Goal: Task Accomplishment & Management: Use online tool/utility

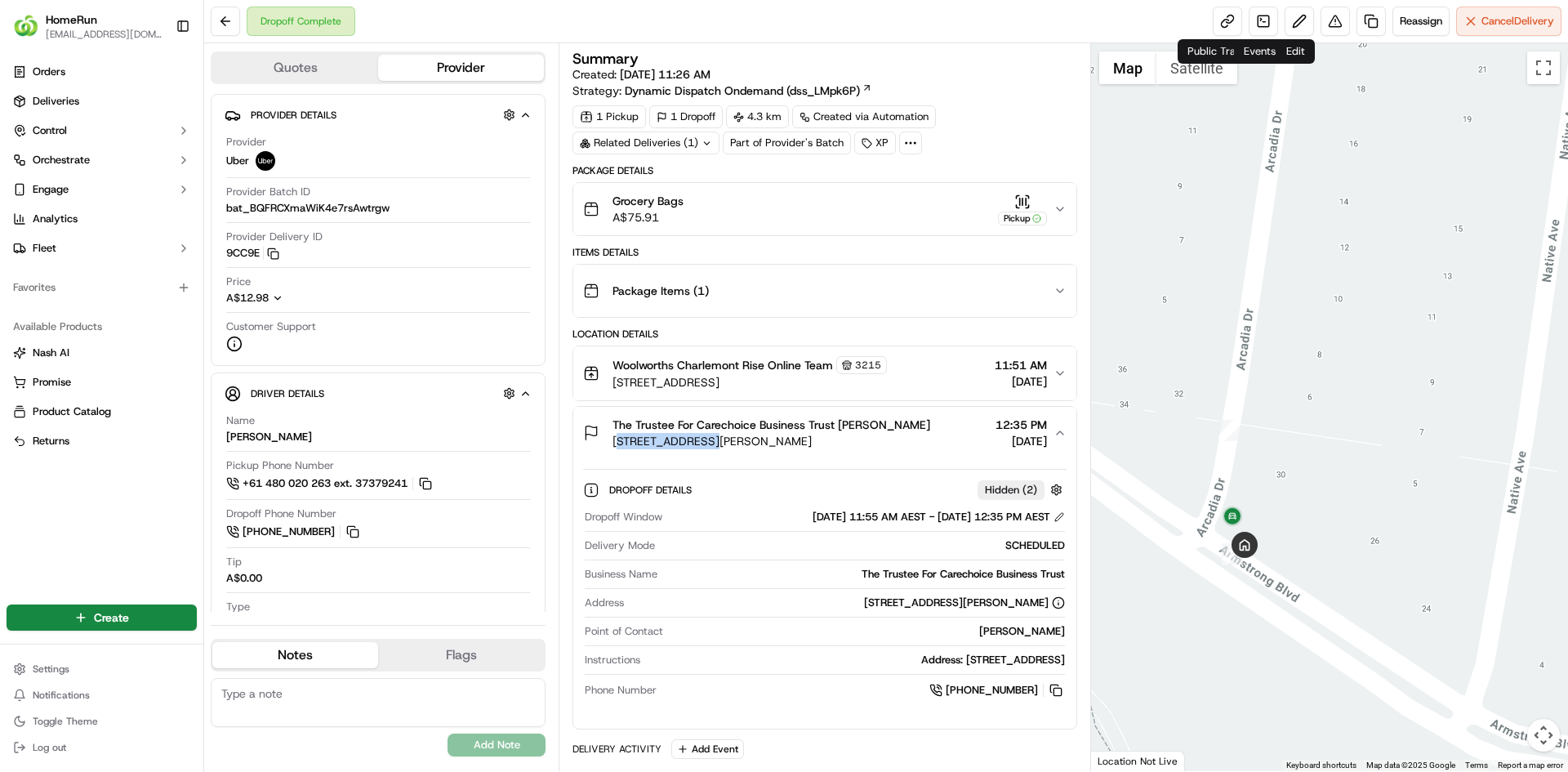
scroll to position [558, 0]
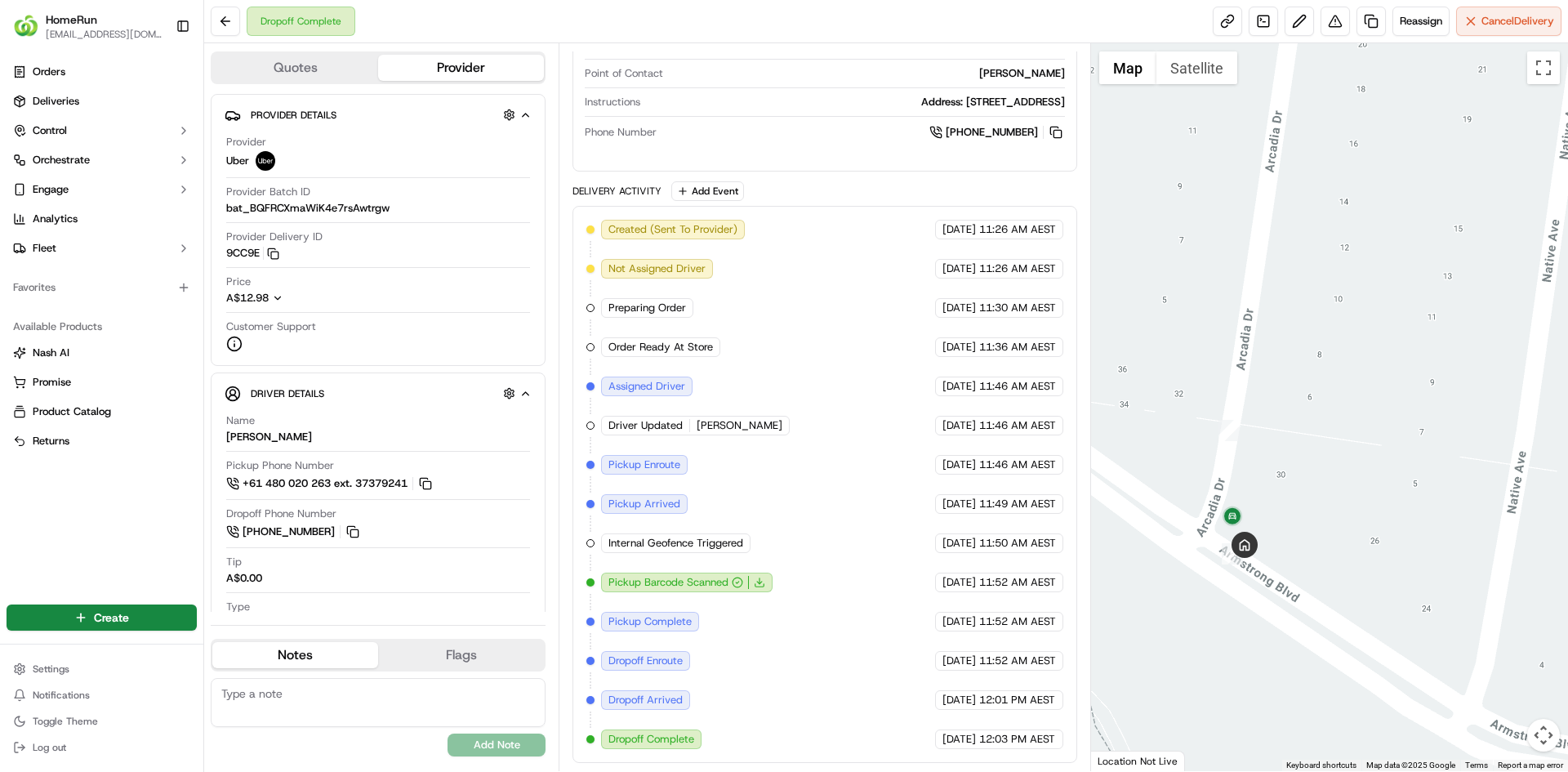
click at [88, 30] on span "[EMAIL_ADDRESS][DOMAIN_NAME]" at bounding box center [104, 35] width 117 height 13
click at [76, 24] on span "HomeRun" at bounding box center [72, 19] width 52 height 16
click at [34, 23] on img "button" at bounding box center [26, 26] width 26 height 26
click at [84, 19] on span "HomeRun" at bounding box center [72, 19] width 52 height 16
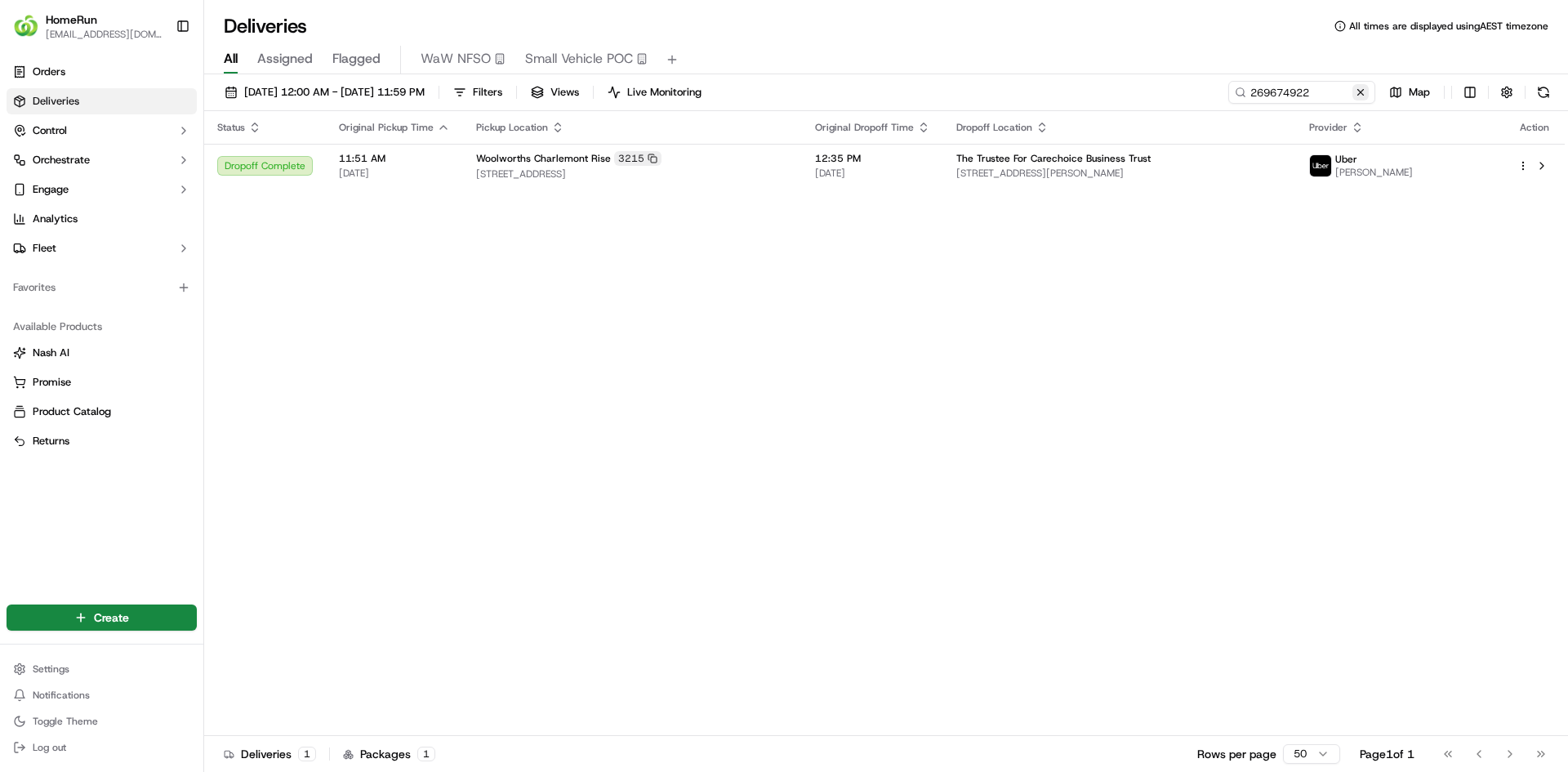
click at [1356, 91] on button at bounding box center [1360, 91] width 16 height 16
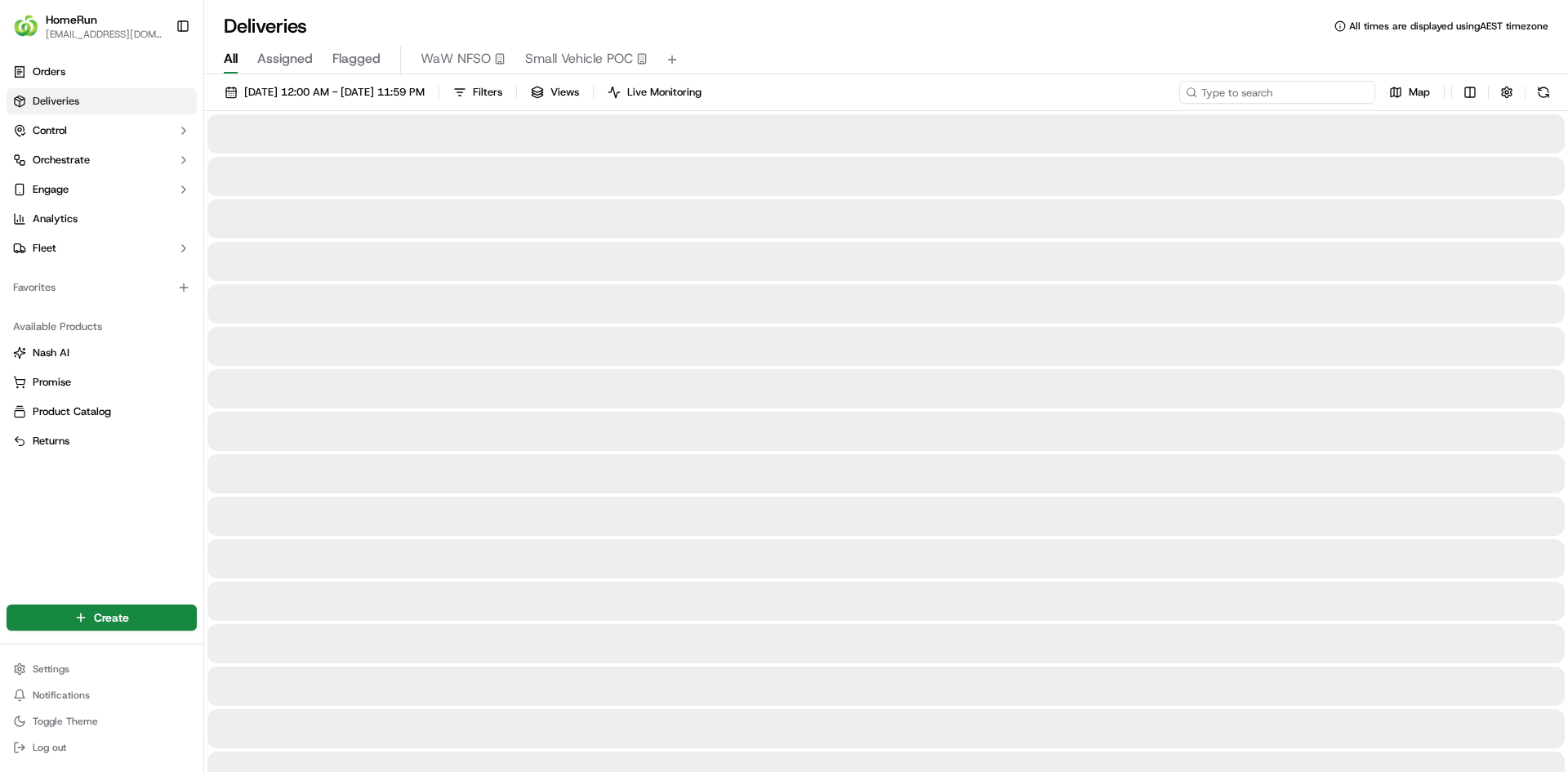
click at [1309, 93] on input at bounding box center [1277, 92] width 196 height 23
paste input "269677768"
click at [1297, 96] on input "269677768" at bounding box center [1277, 92] width 196 height 23
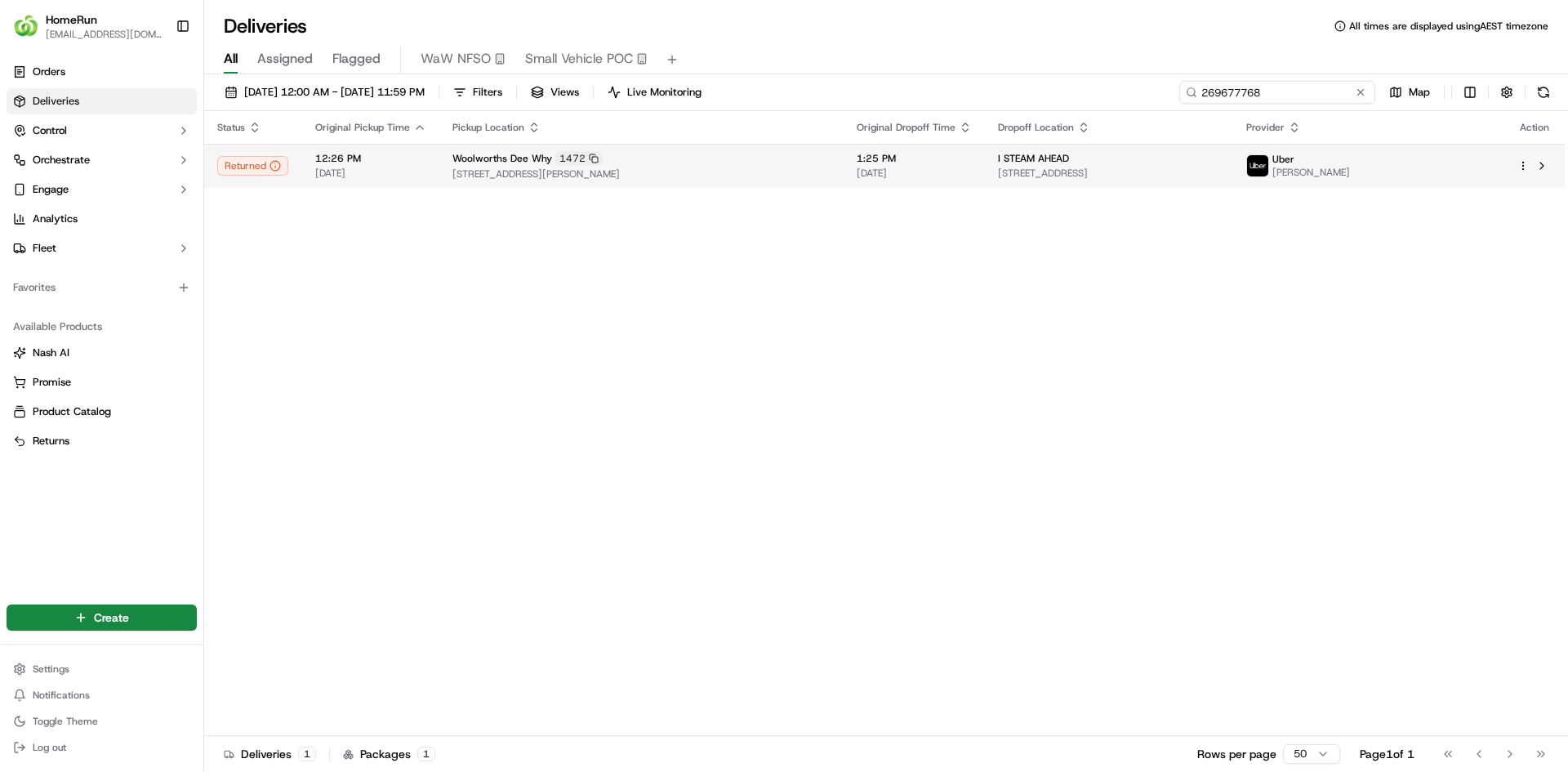
type input "269677768"
click at [471, 180] on span "37 Howard Avenue, Dee Why, NSW 2099, AU" at bounding box center [642, 174] width 378 height 13
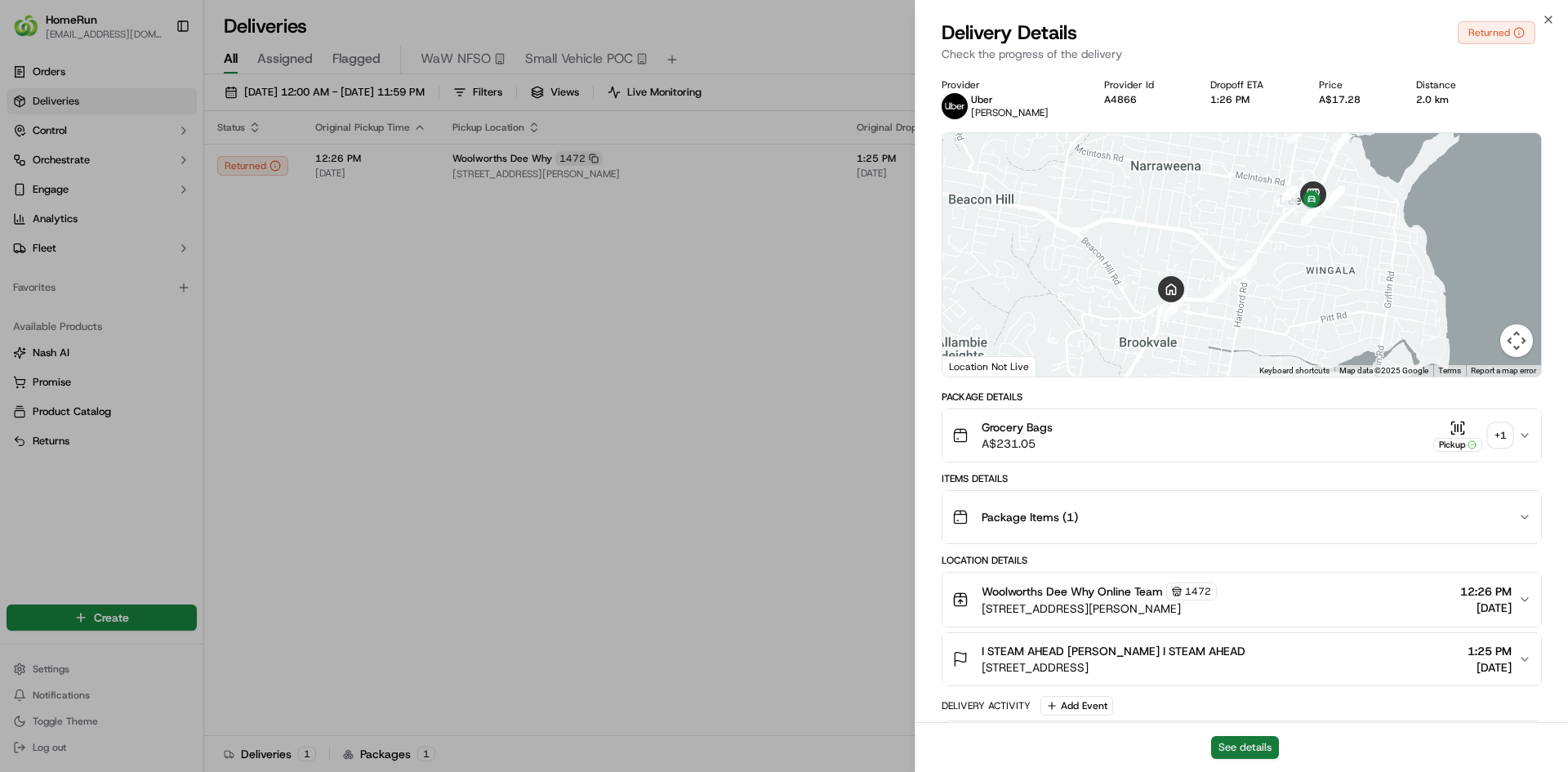
click at [1248, 746] on button "See details" at bounding box center [1245, 748] width 68 height 23
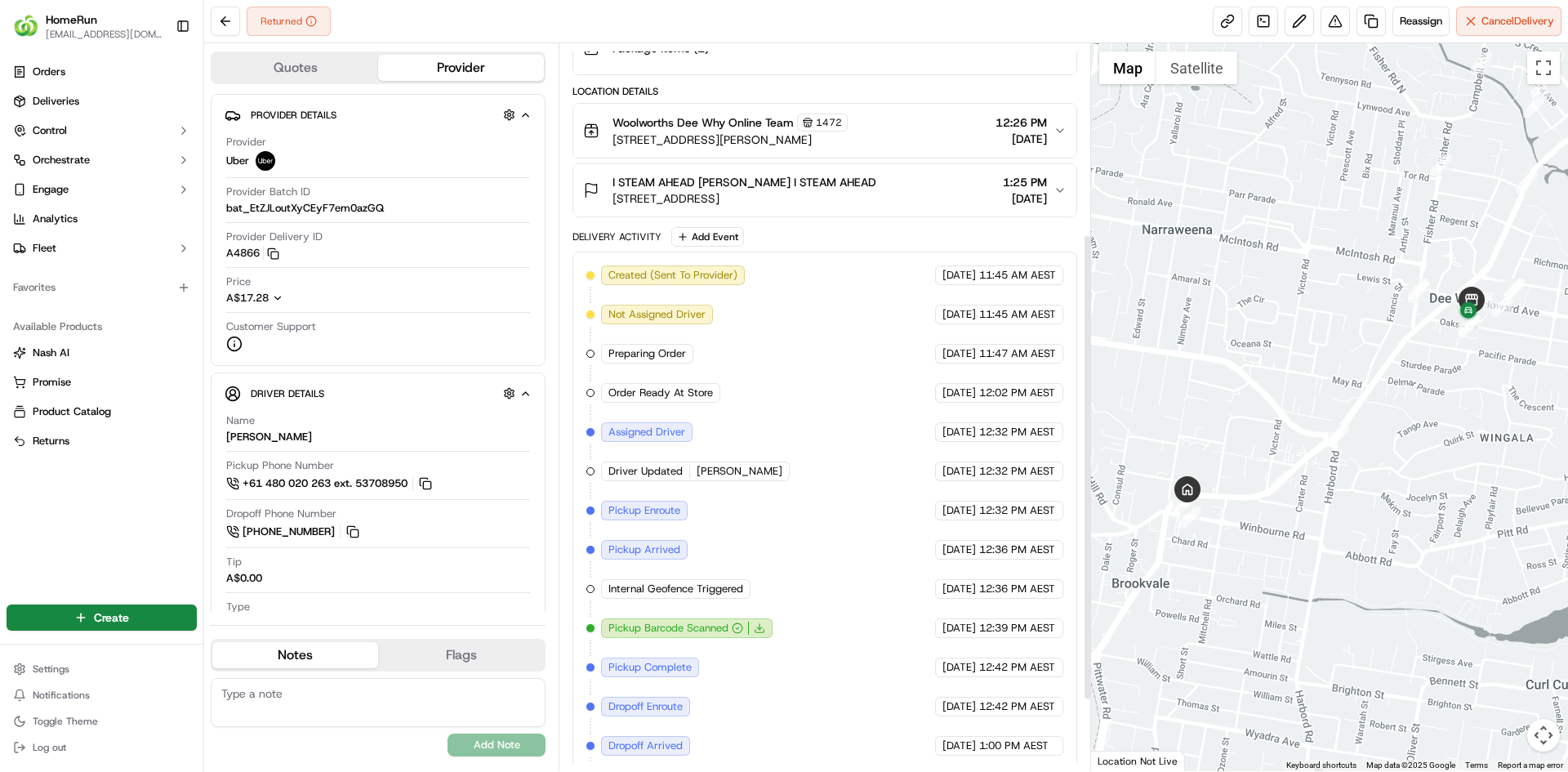
scroll to position [406, 0]
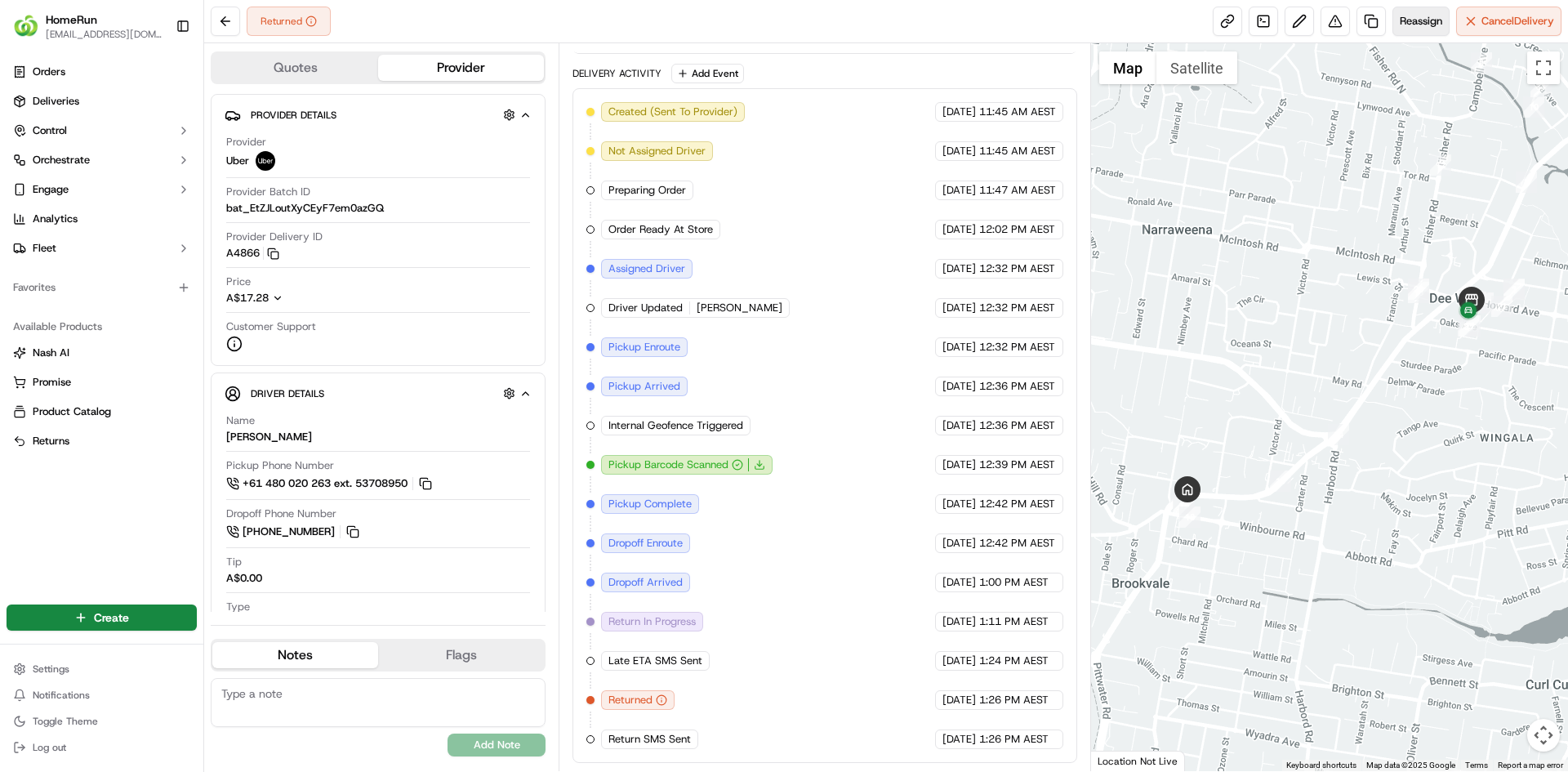
click at [1408, 30] on button "Reassign" at bounding box center [1421, 21] width 57 height 29
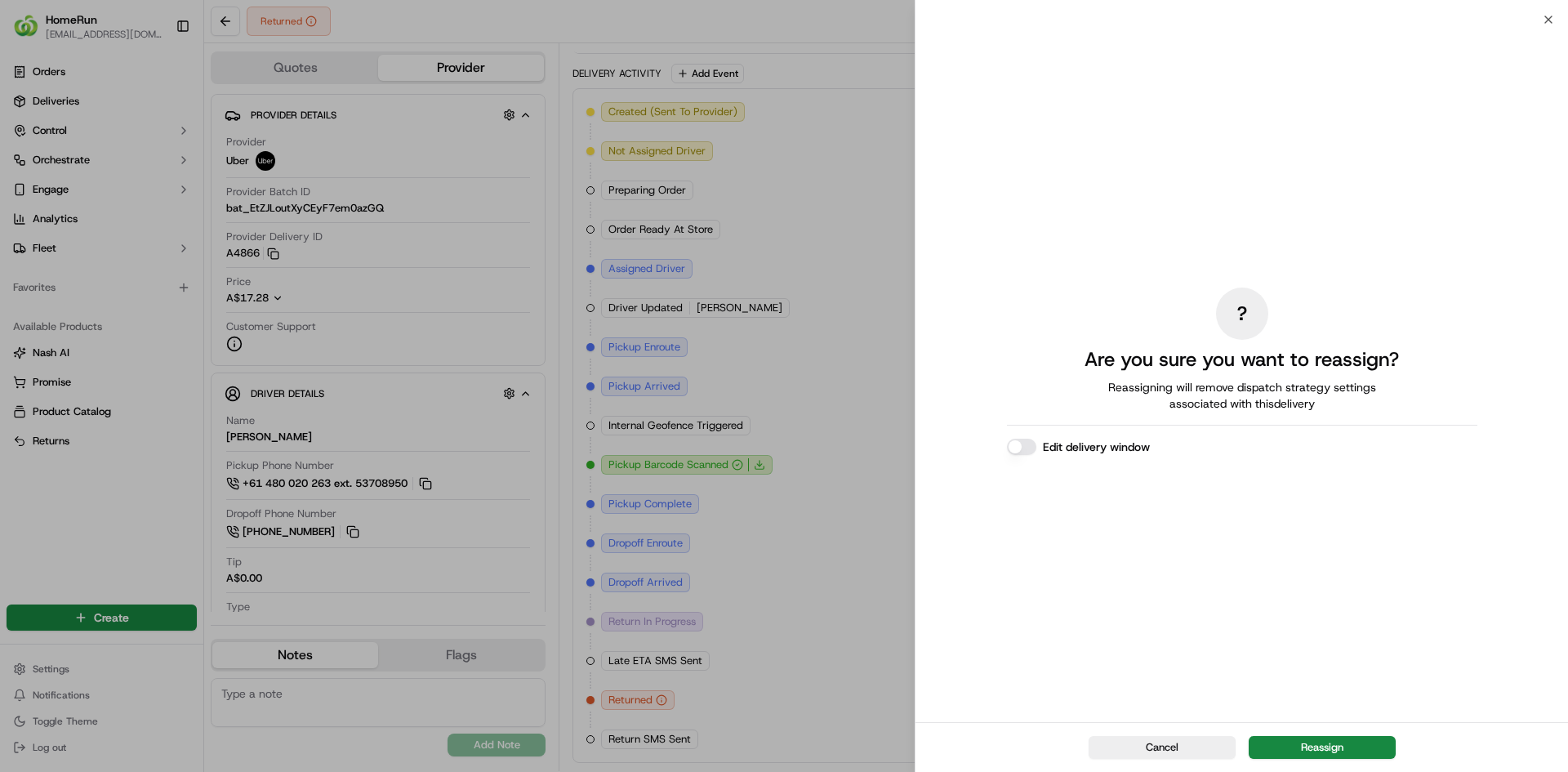
click at [1029, 443] on button "Edit delivery window" at bounding box center [1021, 446] width 29 height 16
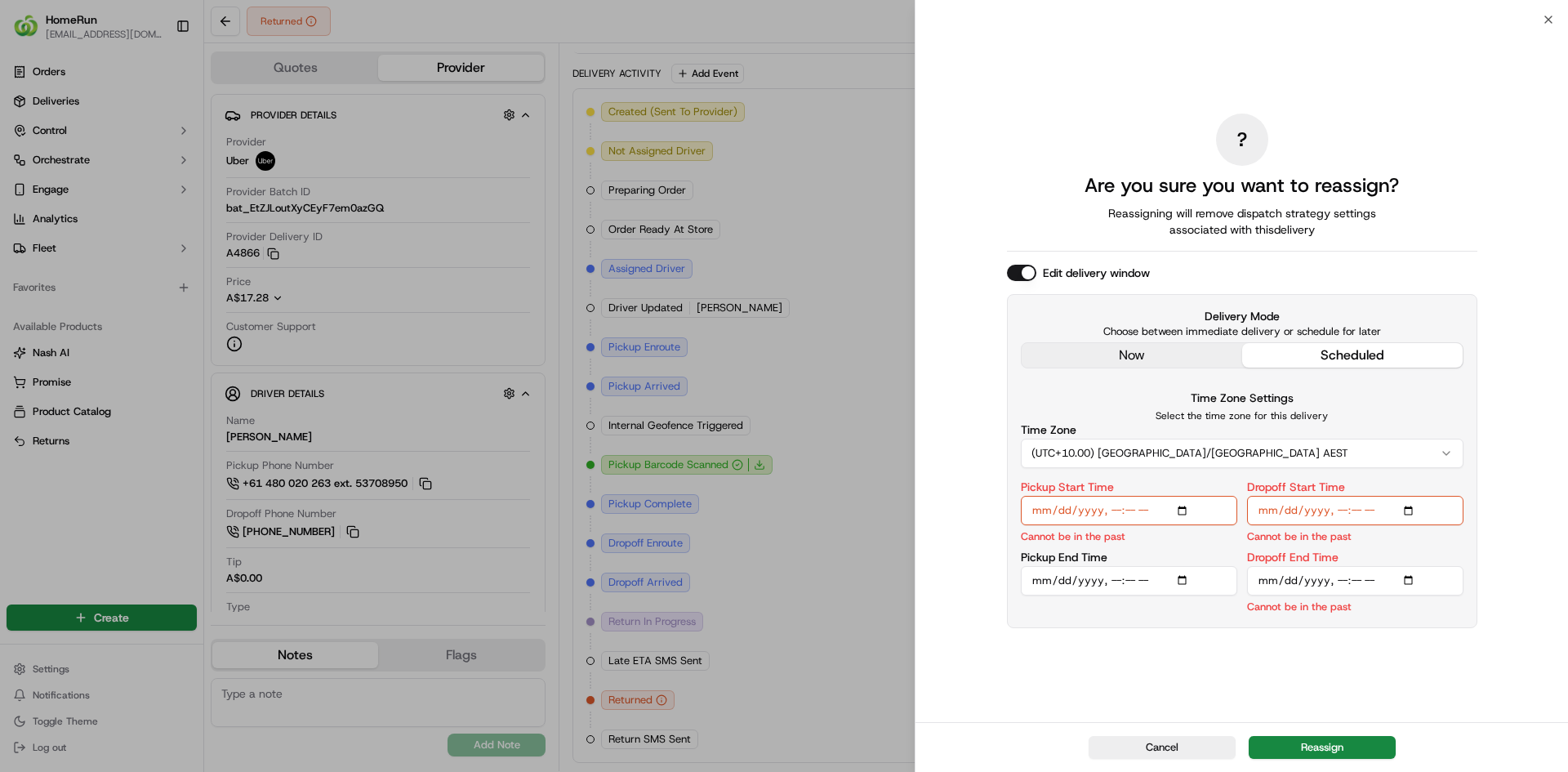
click at [1161, 367] on div "? Are you sure you want to reassign? Reassigning will remove dispatch strategy …" at bounding box center [1242, 370] width 471 height 696
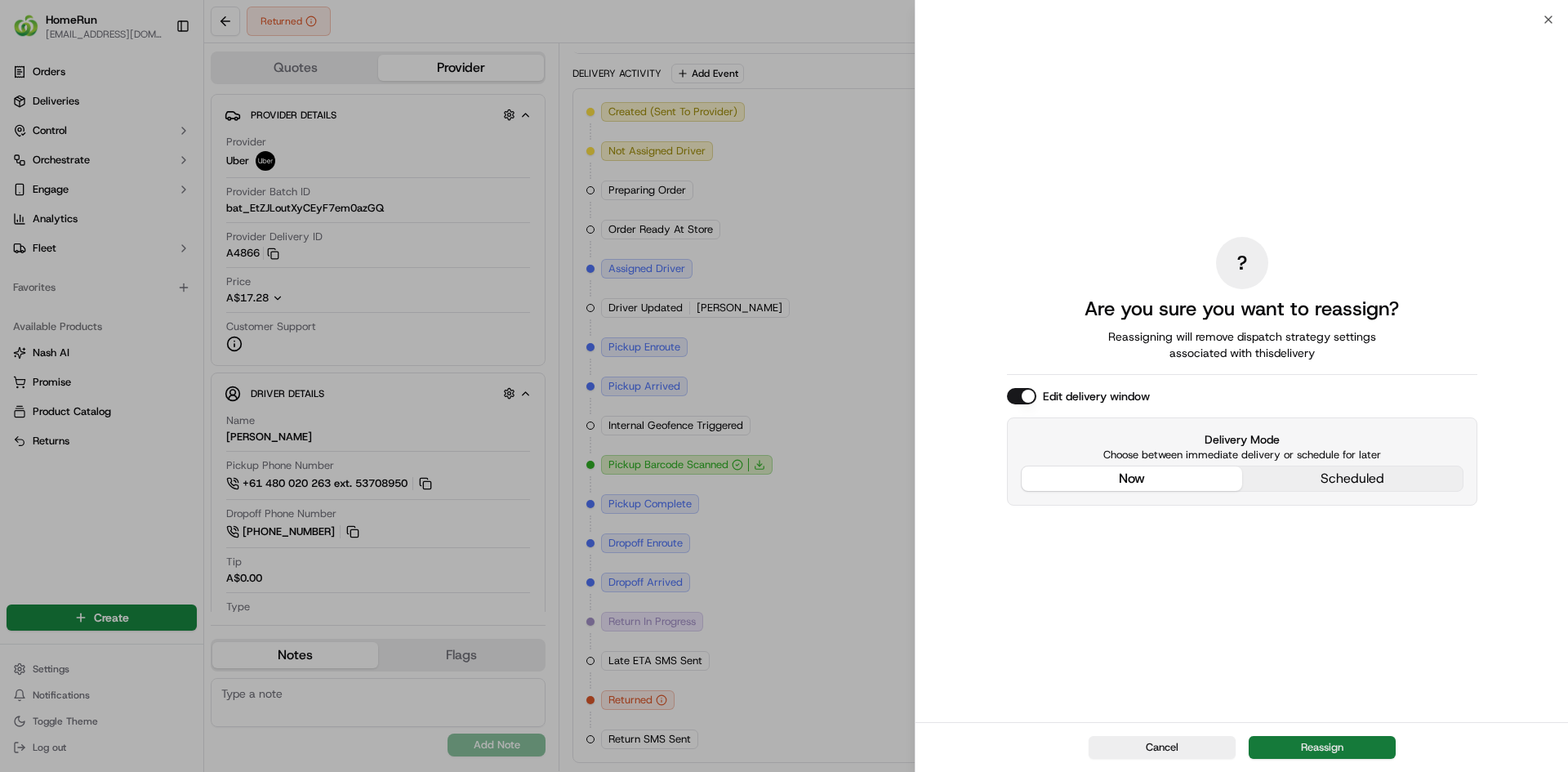
click at [1343, 751] on button "Reassign" at bounding box center [1322, 748] width 147 height 23
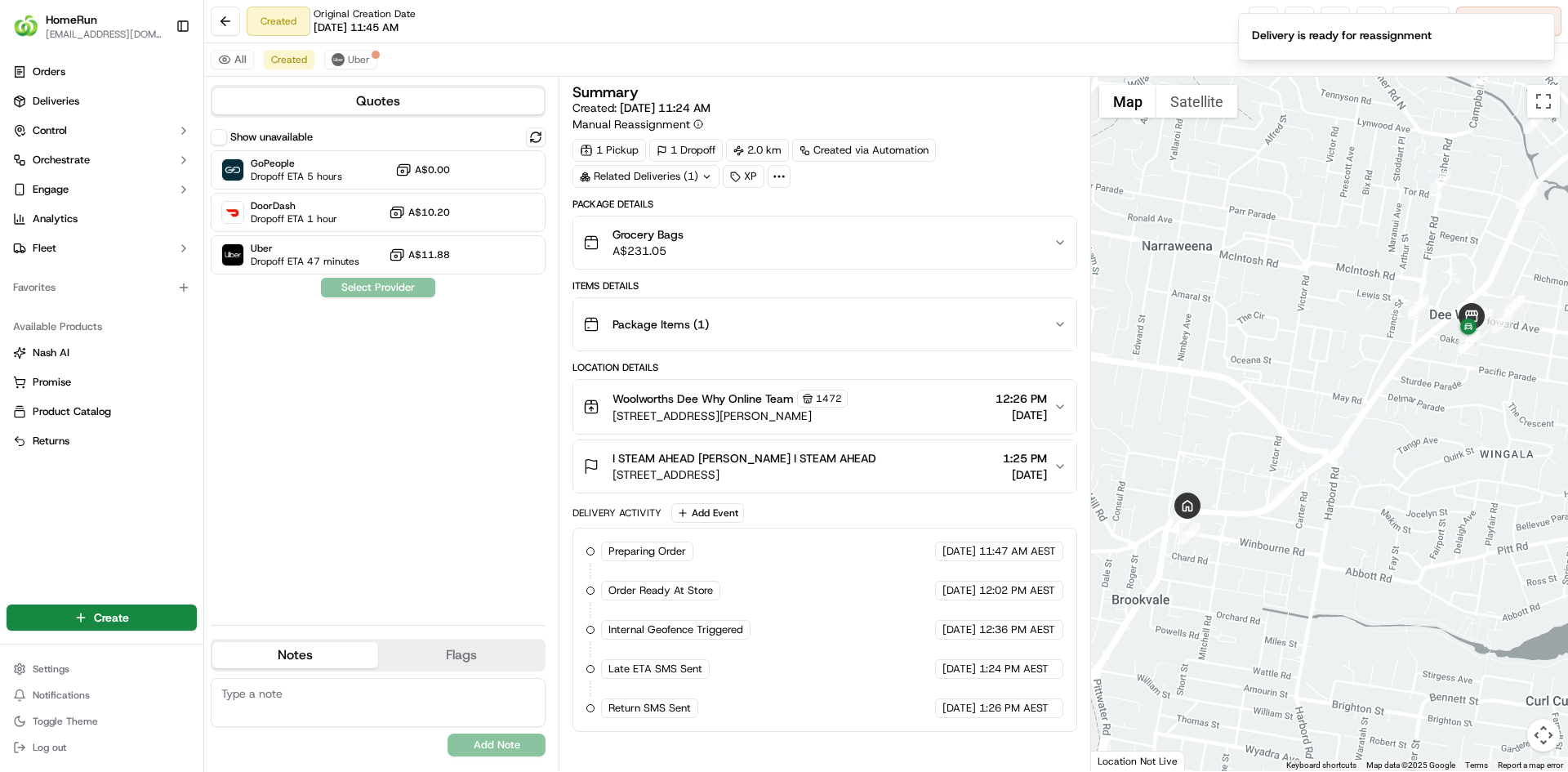
scroll to position [0, 0]
click at [304, 258] on span "Dropoff ETA 47 minutes" at bounding box center [304, 262] width 108 height 13
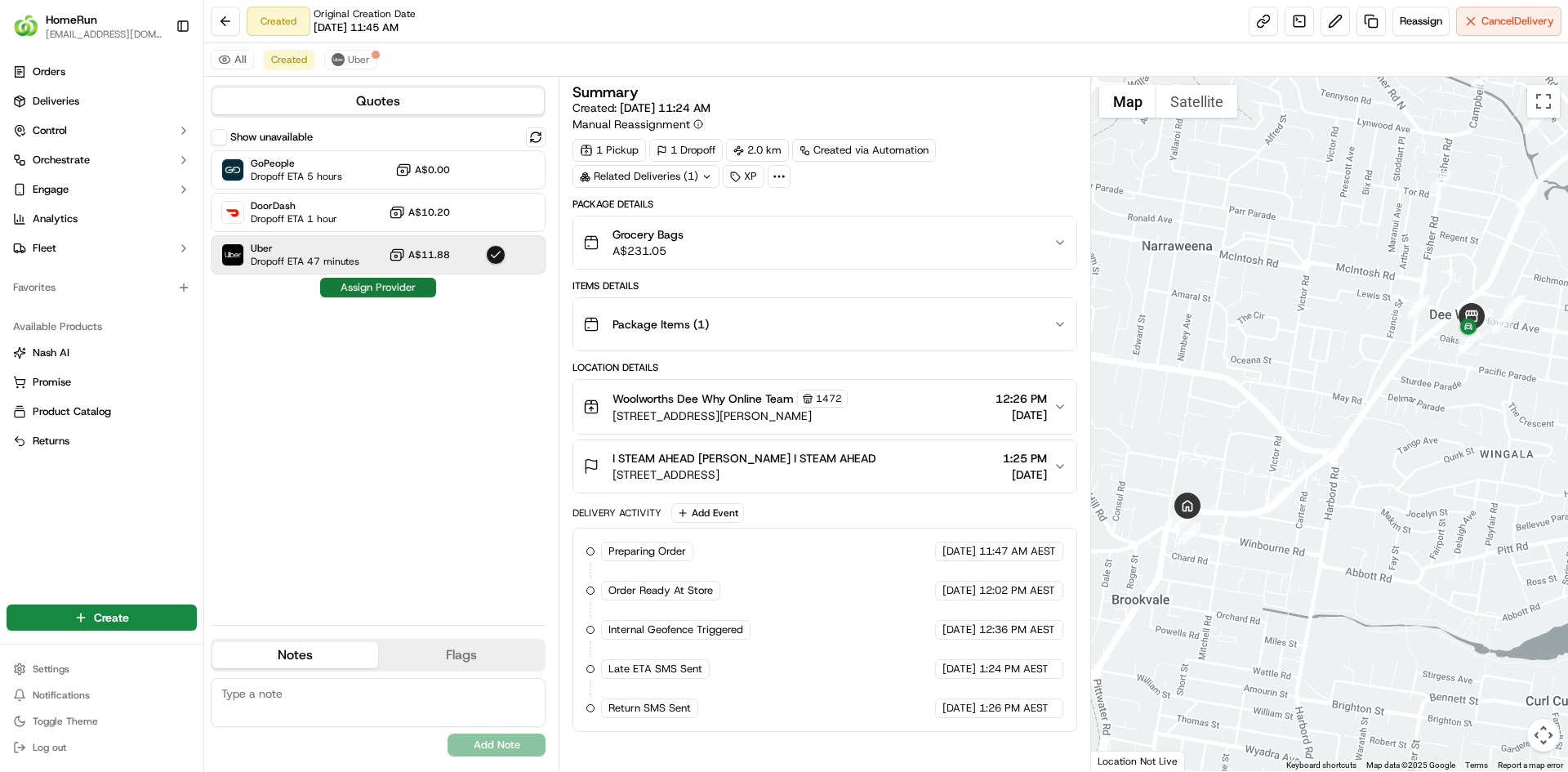
click at [392, 284] on button "Assign Provider" at bounding box center [377, 287] width 116 height 20
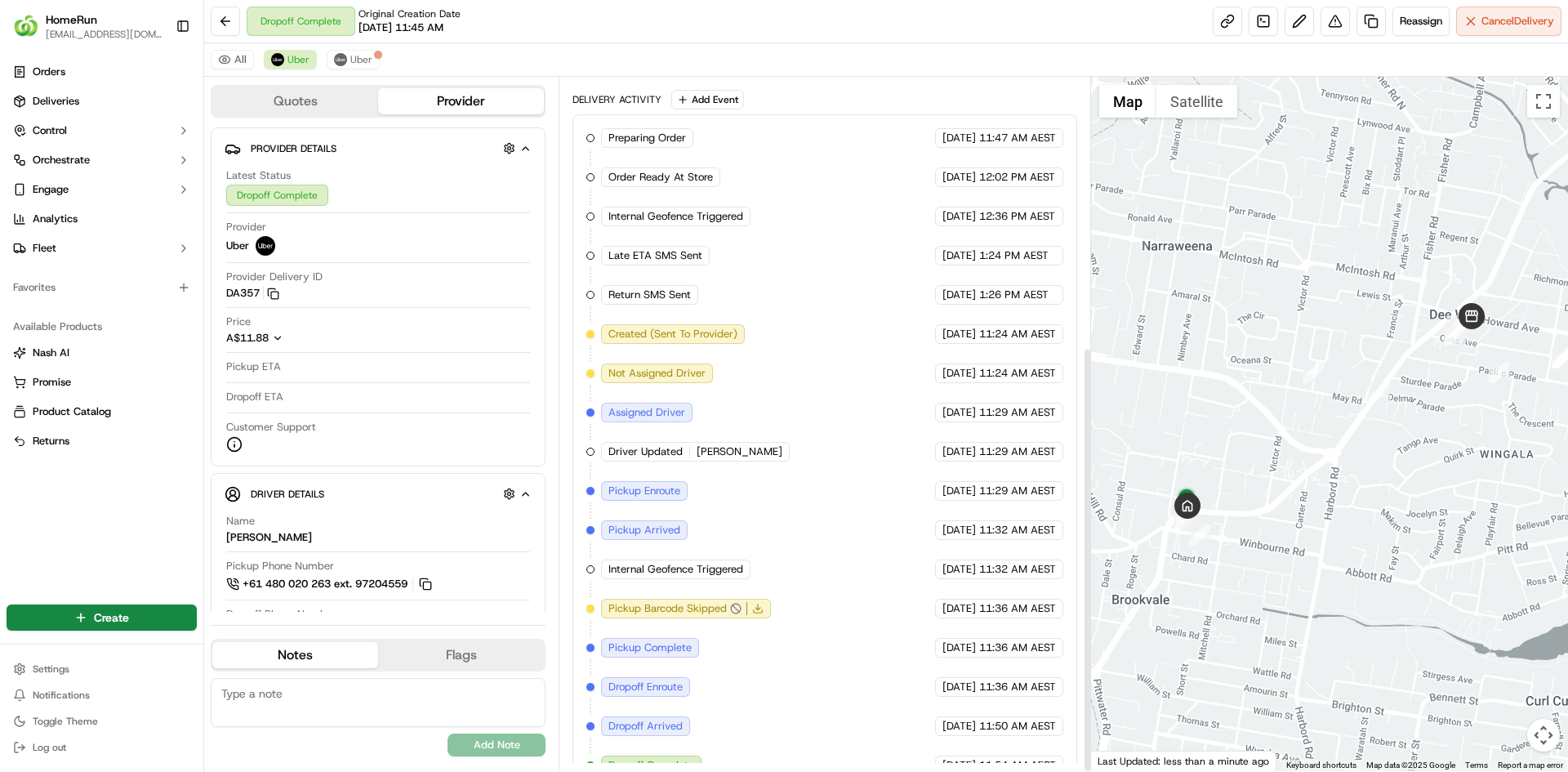
scroll to position [440, 0]
